Goal: Task Accomplishment & Management: Complete application form

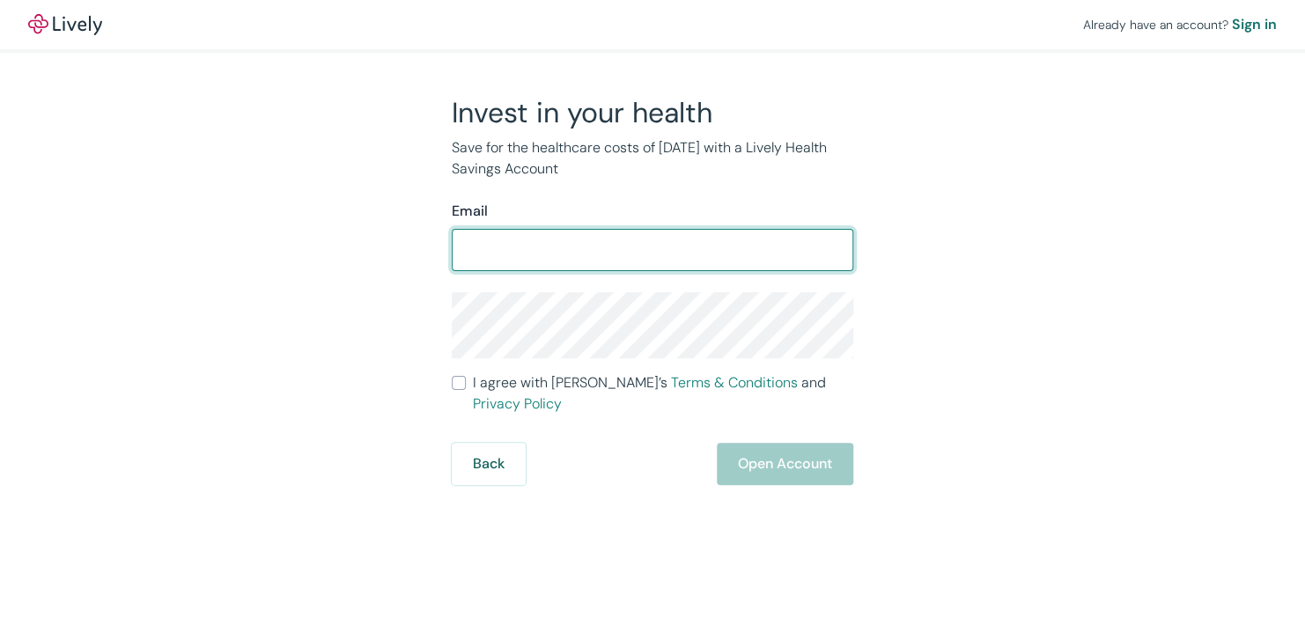
click at [489, 263] on input "Email" at bounding box center [652, 249] width 401 height 35
type input "[EMAIL_ADDRESS][DOMAIN_NAME]"
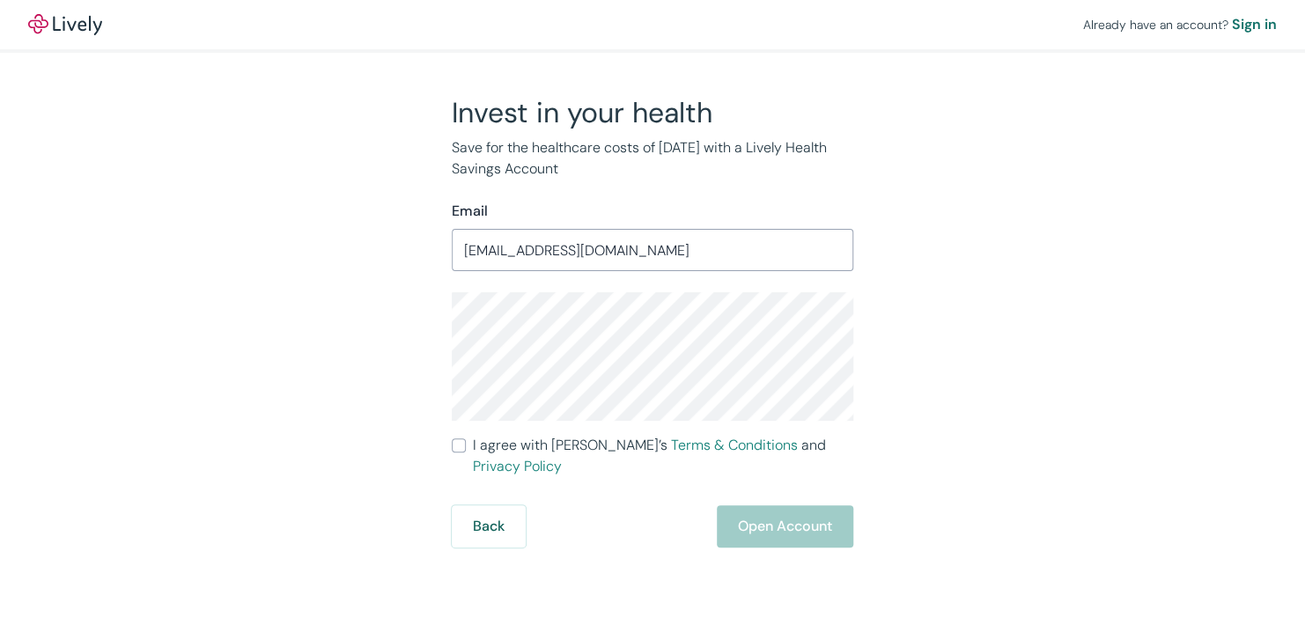
click at [809, 507] on div "Back Open Account" at bounding box center [652, 526] width 401 height 42
click at [808, 507] on div "Back Open Account" at bounding box center [652, 526] width 401 height 42
click at [462, 448] on input "I agree with Lively’s Terms & Conditions and Privacy Policy" at bounding box center [459, 445] width 14 height 14
checkbox input "true"
click at [791, 505] on button "Open Account" at bounding box center [785, 526] width 136 height 42
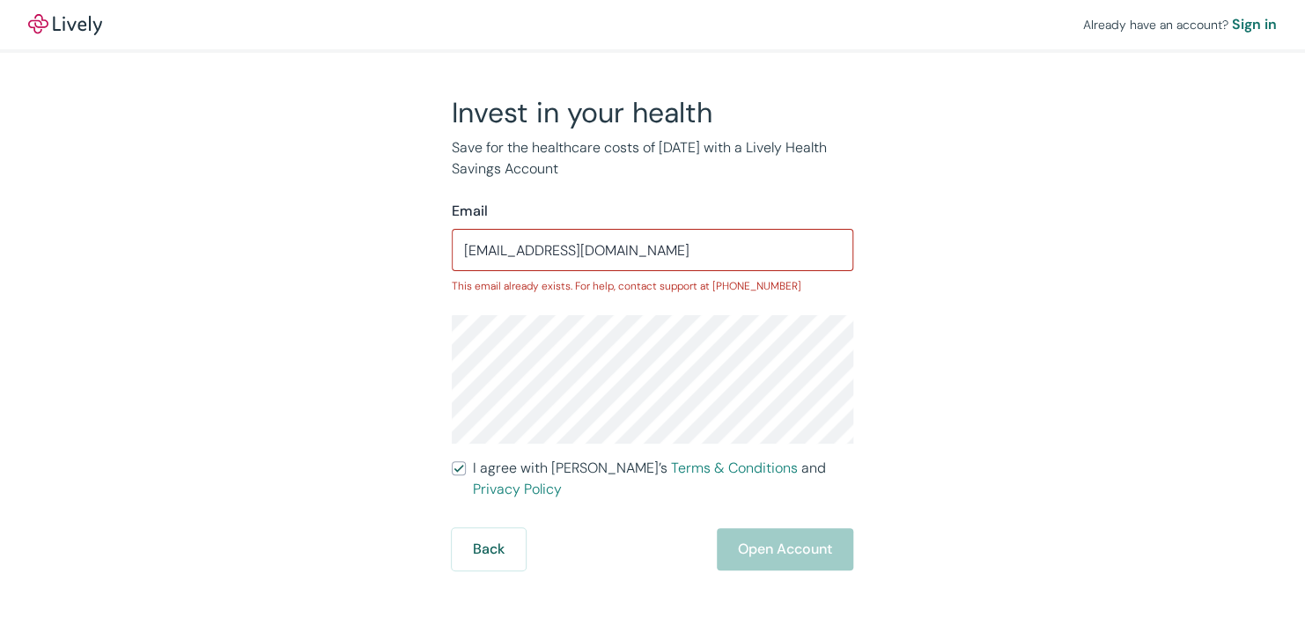
click at [671, 541] on div "Back Open Account" at bounding box center [652, 549] width 401 height 42
click at [468, 528] on button "Back" at bounding box center [489, 549] width 74 height 42
